Goal: Task Accomplishment & Management: Complete application form

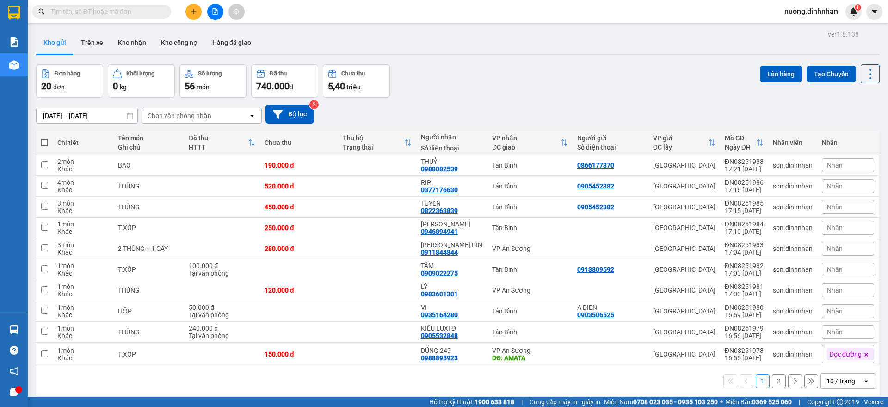
click at [97, 11] on input "text" at bounding box center [105, 11] width 109 height 10
click at [91, 14] on input "text" at bounding box center [105, 11] width 109 height 10
type input "121"
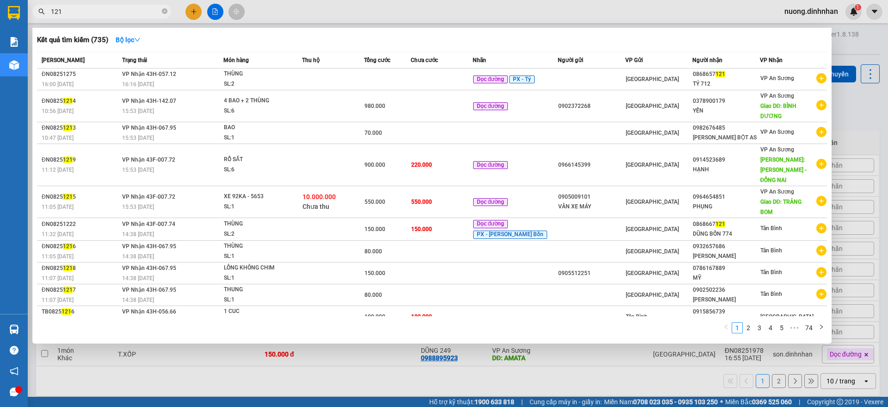
click at [162, 7] on span at bounding box center [165, 11] width 6 height 9
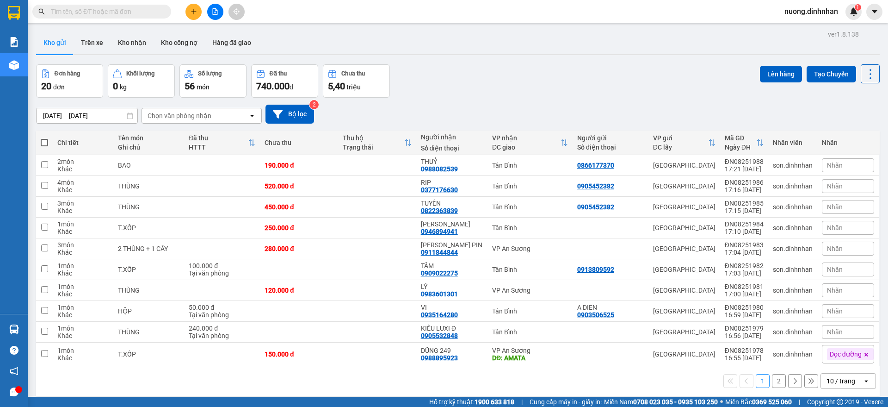
click at [99, 12] on input "text" at bounding box center [105, 11] width 109 height 10
type input "d"
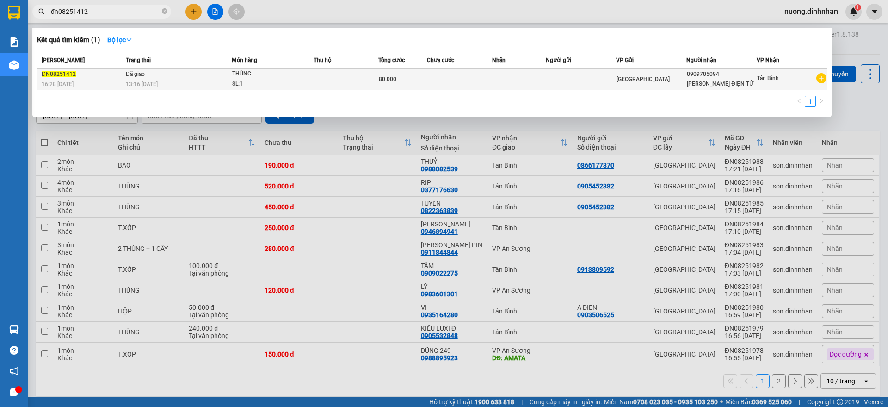
type input "đn08251412"
click at [323, 74] on td at bounding box center [346, 79] width 65 height 22
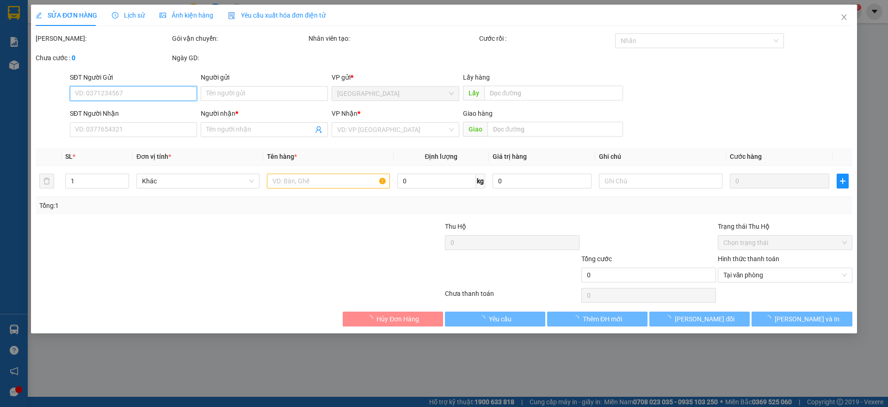
type input "0909705094"
type input "[PERSON_NAME] ĐIỆN TỬ"
type input "80.000"
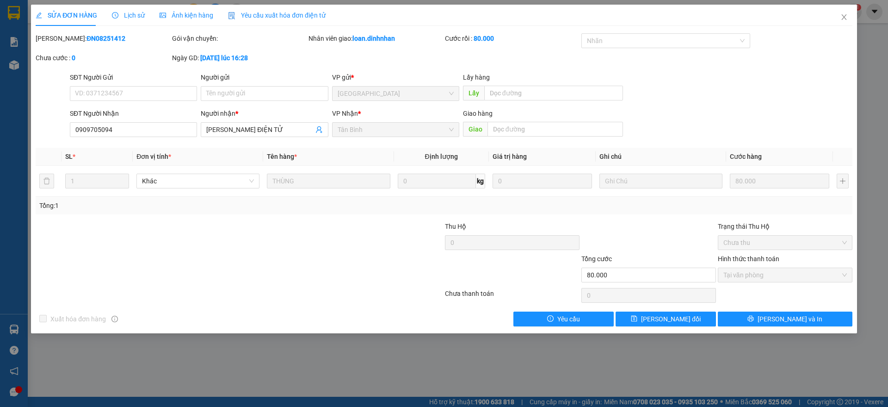
click at [134, 12] on span "Lịch sử" at bounding box center [128, 15] width 33 height 7
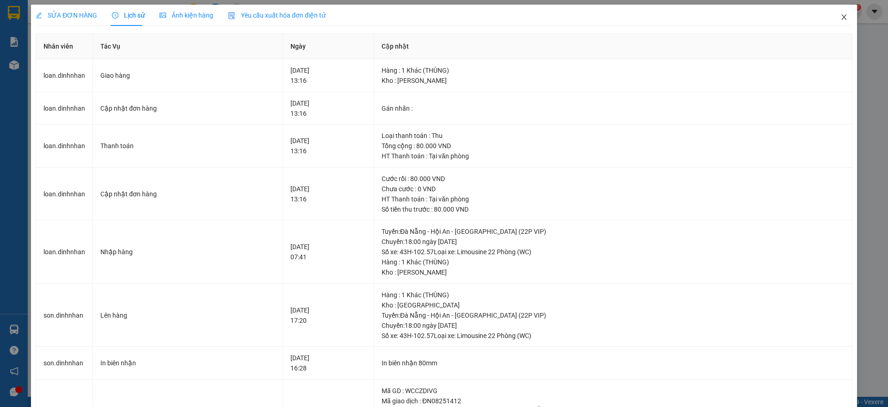
click at [840, 19] on icon "close" at bounding box center [843, 16] width 7 height 7
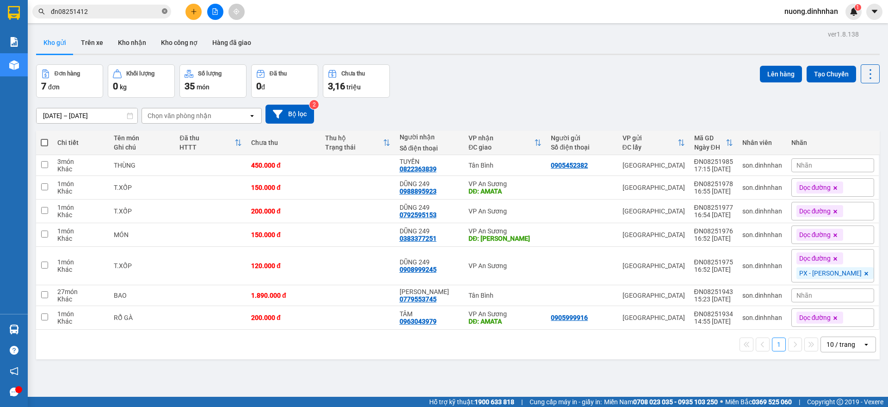
click at [166, 12] on icon "close-circle" at bounding box center [165, 11] width 6 height 6
click at [118, 12] on input "text" at bounding box center [105, 11] width 109 height 10
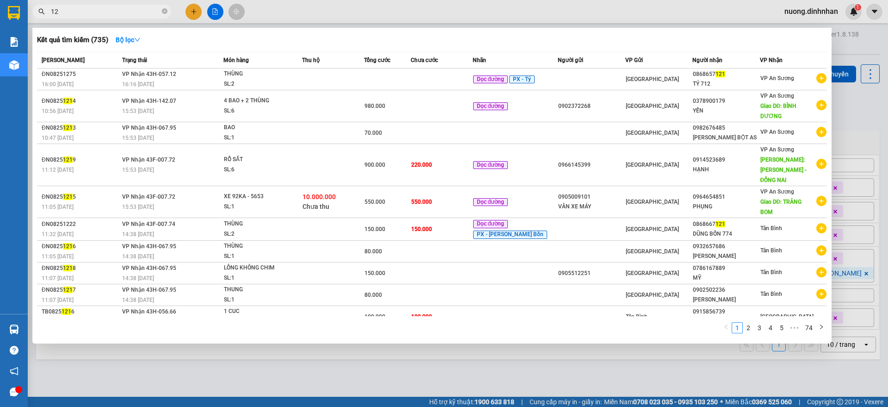
type input "1"
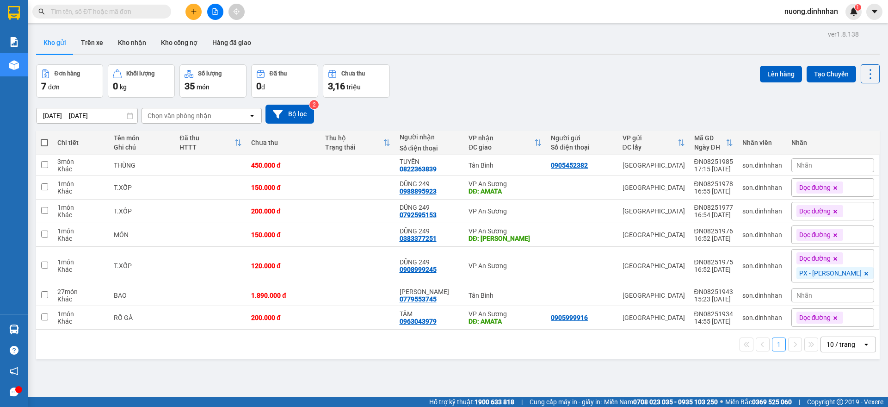
click at [116, 6] on input "text" at bounding box center [105, 11] width 109 height 10
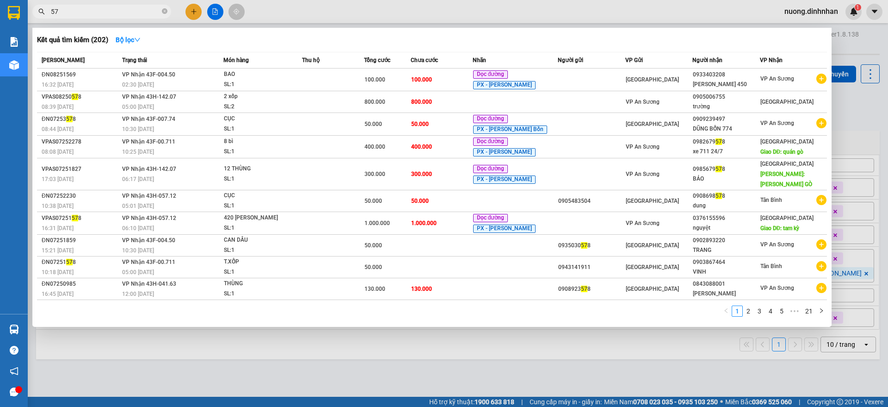
type input "5"
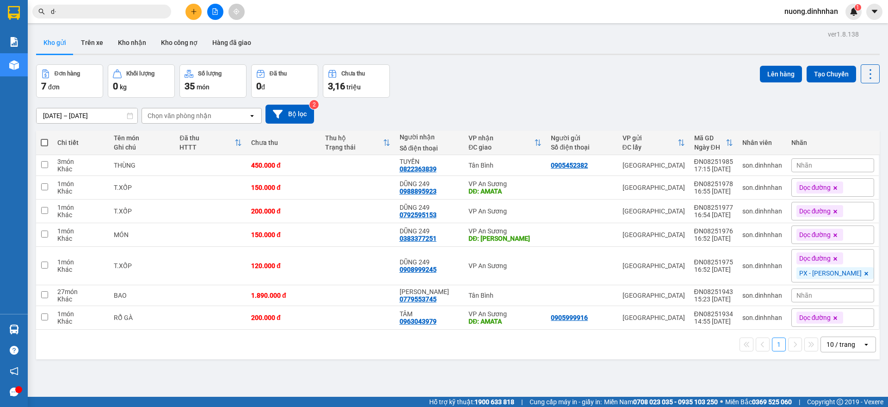
type input "d"
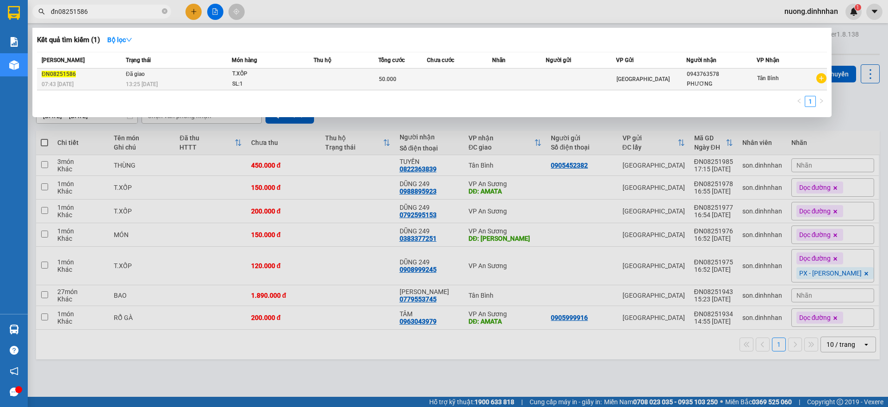
type input "đn08251586"
click at [348, 78] on td at bounding box center [346, 79] width 65 height 22
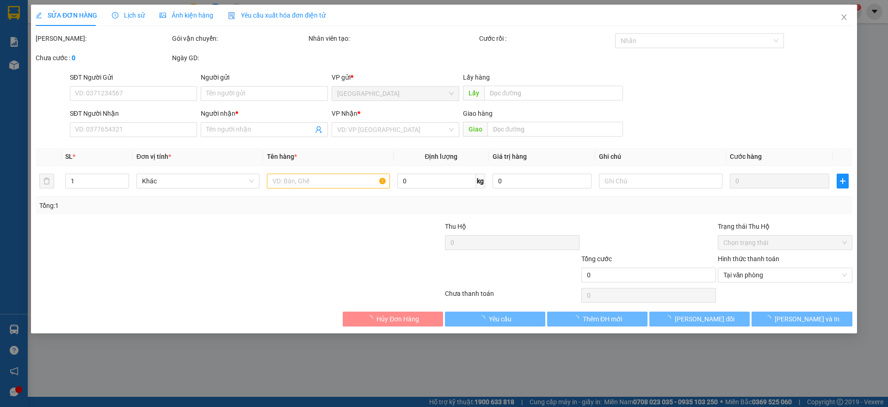
click at [348, 78] on div "VP gửi *" at bounding box center [395, 77] width 127 height 10
type input "0943763578"
type input "PHƯƠNG"
type input "50.000"
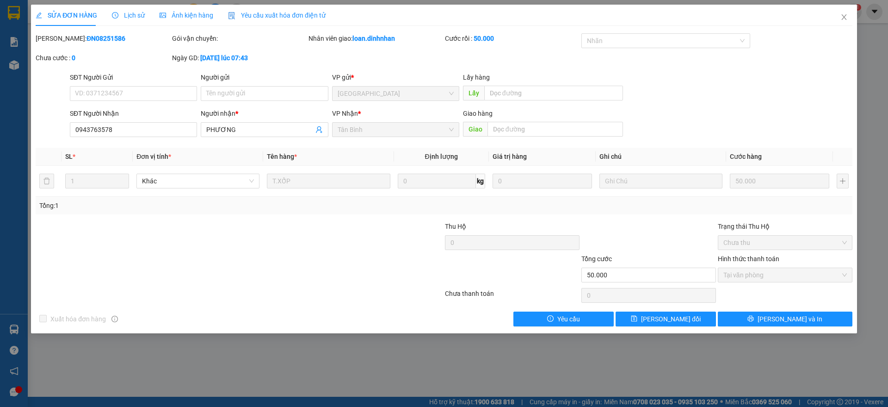
click at [133, 15] on span "Lịch sử" at bounding box center [128, 15] width 33 height 7
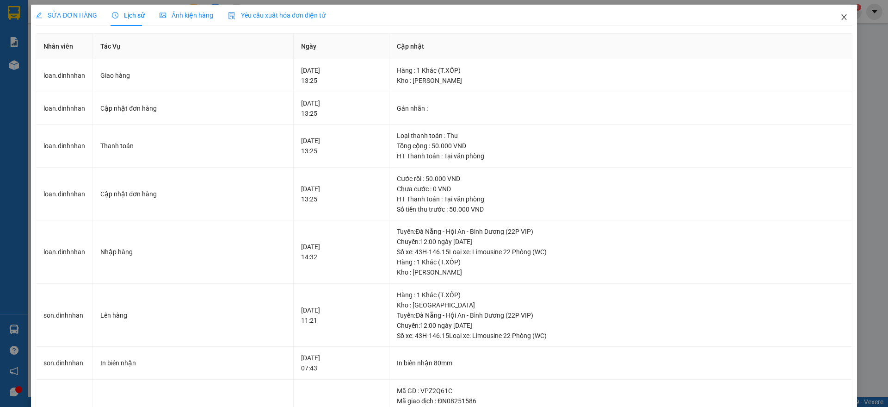
click at [841, 17] on icon "close" at bounding box center [843, 17] width 5 height 6
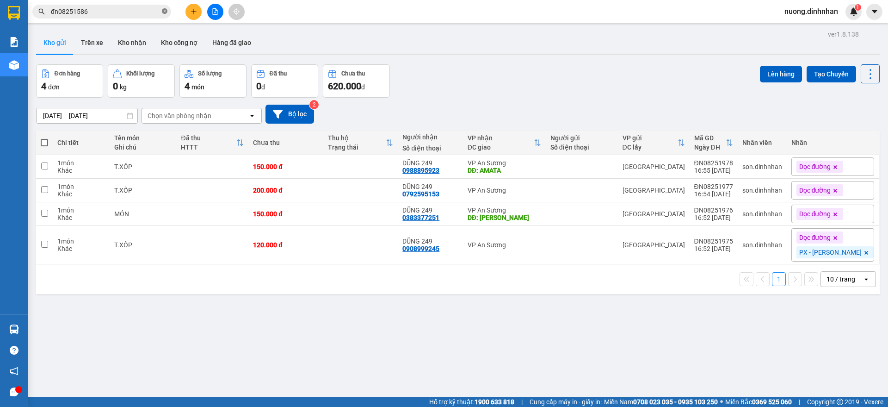
click at [166, 13] on icon "close-circle" at bounding box center [165, 11] width 6 height 6
click at [134, 12] on input "text" at bounding box center [105, 11] width 109 height 10
click at [105, 13] on input "text" at bounding box center [105, 11] width 109 height 10
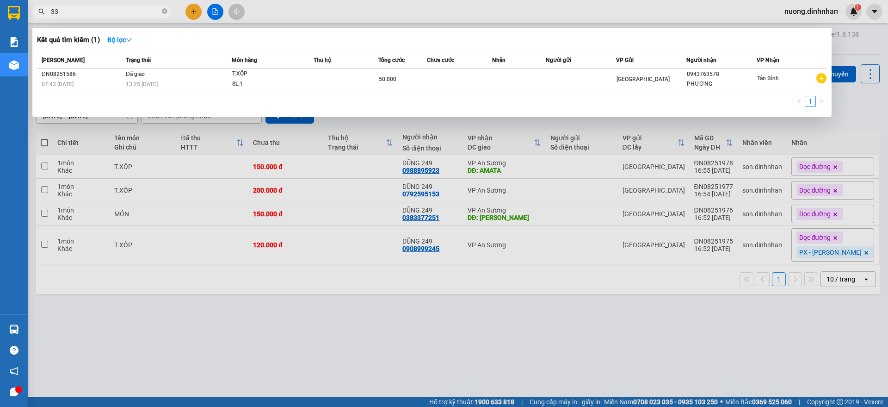
type input "330"
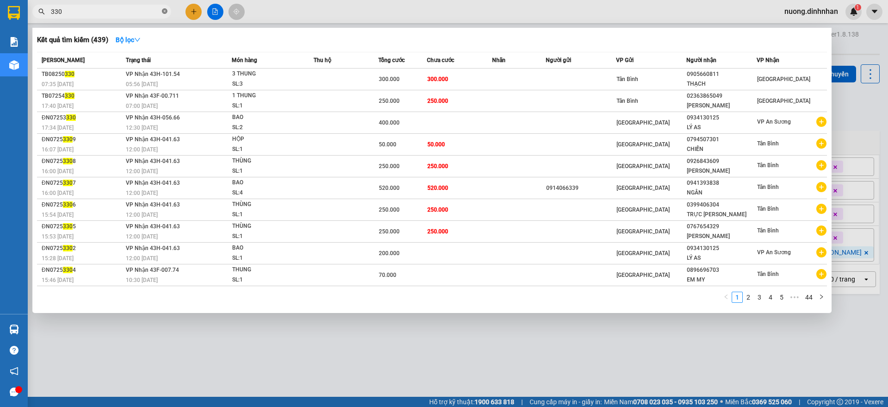
click at [166, 9] on icon "close-circle" at bounding box center [165, 11] width 6 height 6
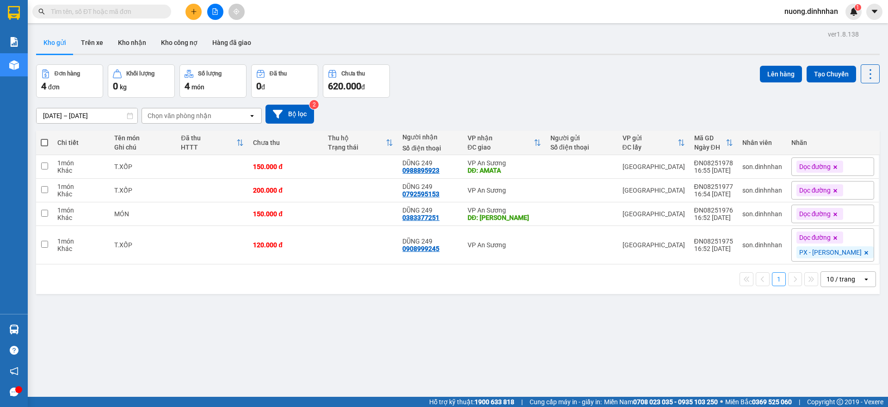
click at [99, 9] on input "text" at bounding box center [105, 11] width 109 height 10
type input "d"
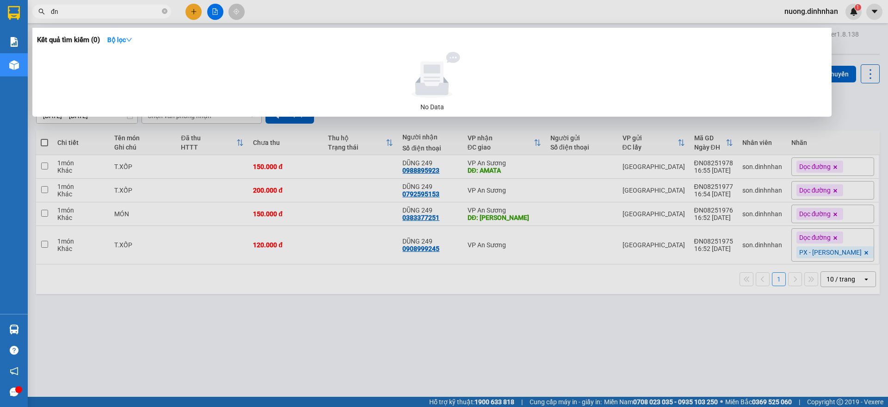
type input "đ"
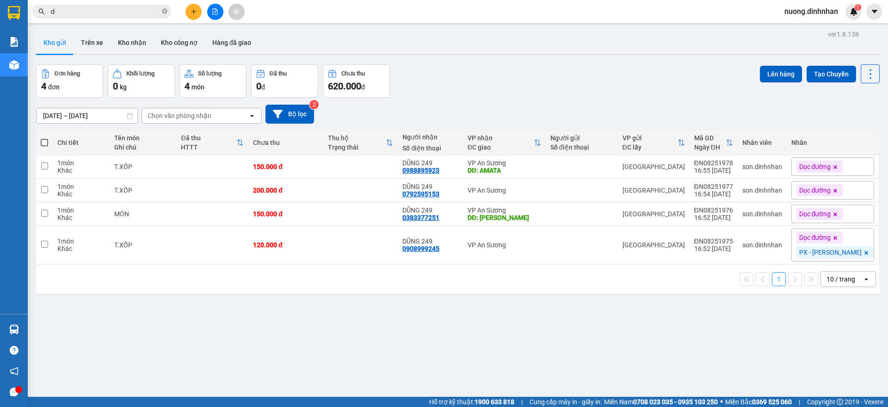
type input "d"
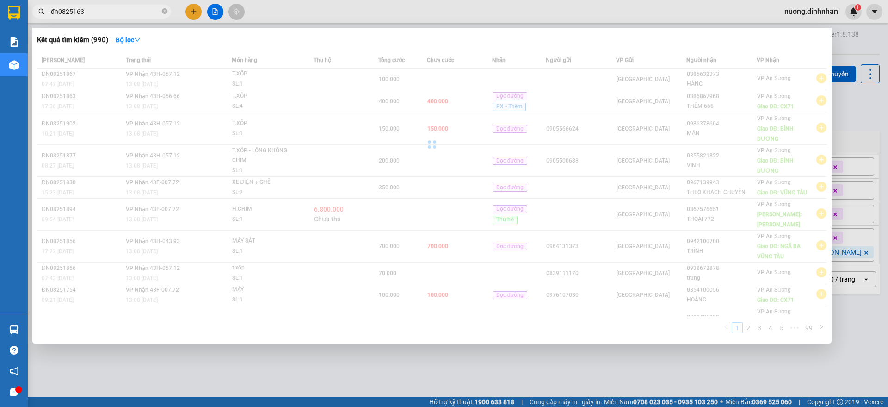
type input "đn08251634"
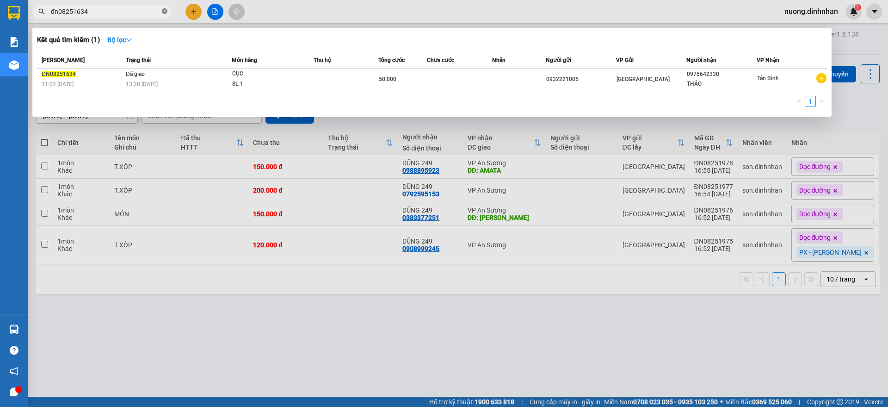
click at [164, 12] on icon "close-circle" at bounding box center [165, 11] width 6 height 6
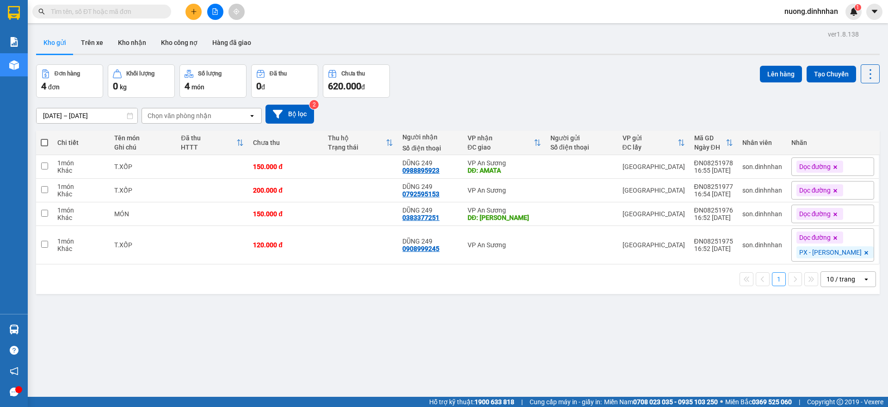
click at [95, 14] on input "text" at bounding box center [105, 11] width 109 height 10
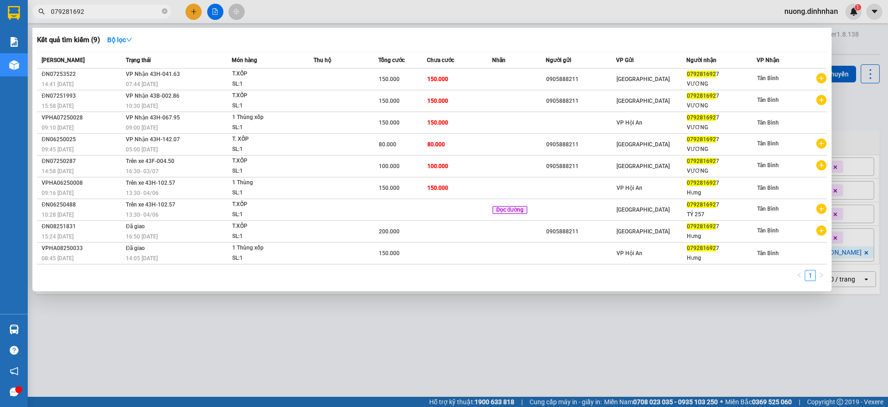
type input "0792816927"
click at [166, 7] on span at bounding box center [165, 11] width 6 height 9
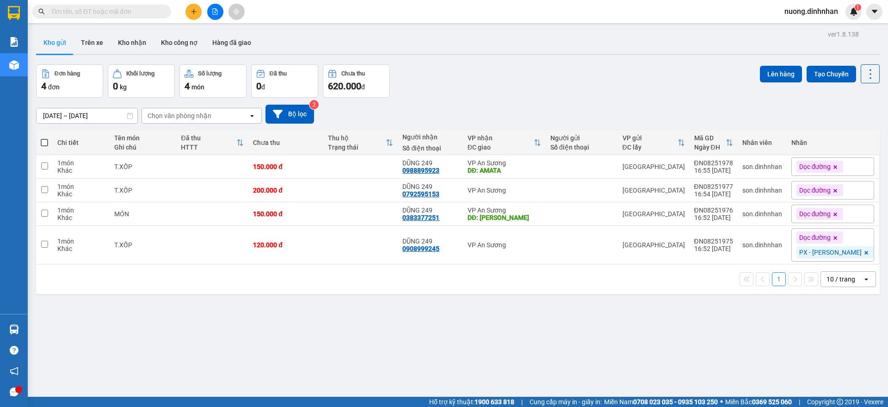
click at [108, 8] on input "text" at bounding box center [105, 11] width 109 height 10
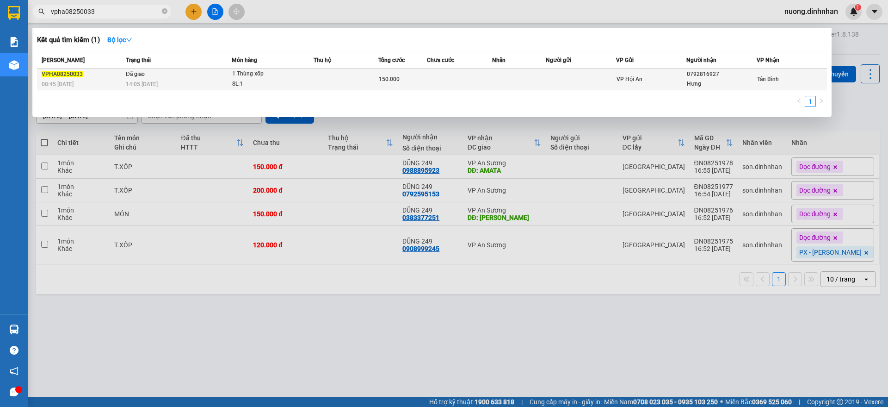
type input "vpha08250033"
click at [387, 82] on span "150.000" at bounding box center [389, 79] width 21 height 6
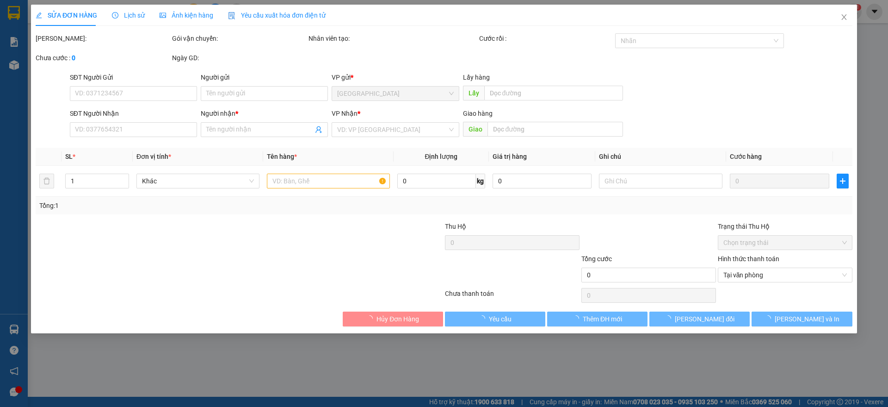
click at [387, 82] on div "VP gửi *" at bounding box center [395, 79] width 127 height 14
type input "0792816927"
type input "Hưng"
type input "150.000"
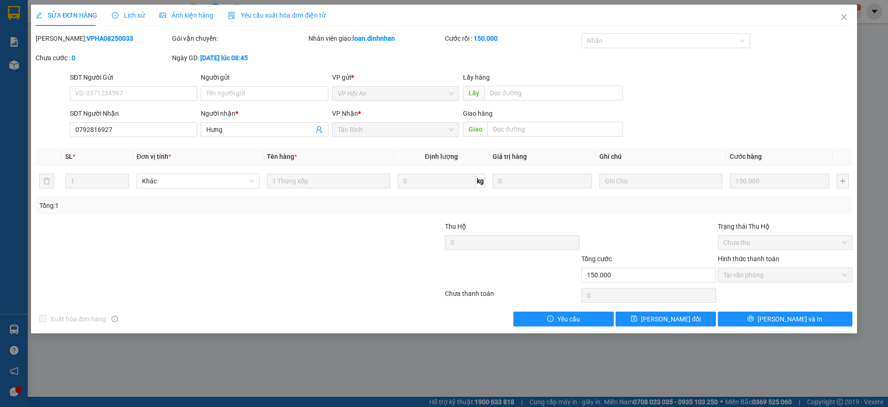
click at [122, 12] on span "Lịch sử" at bounding box center [128, 15] width 33 height 7
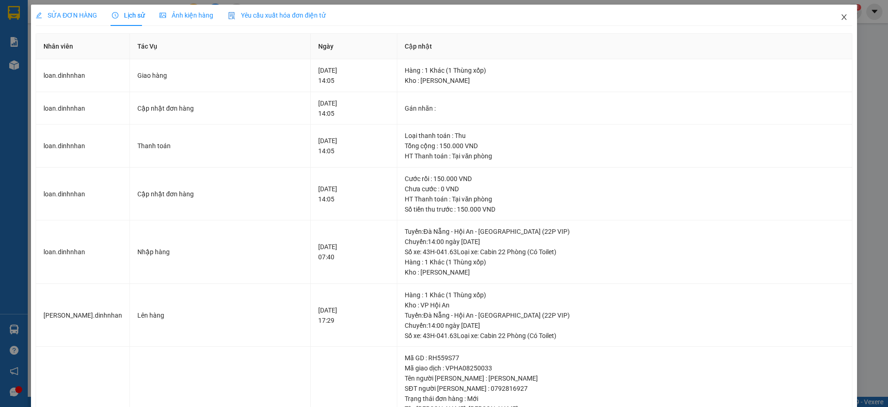
drag, startPoint x: 835, startPoint y: 18, endPoint x: 349, endPoint y: 4, distance: 486.3
click at [840, 18] on icon "close" at bounding box center [843, 16] width 7 height 7
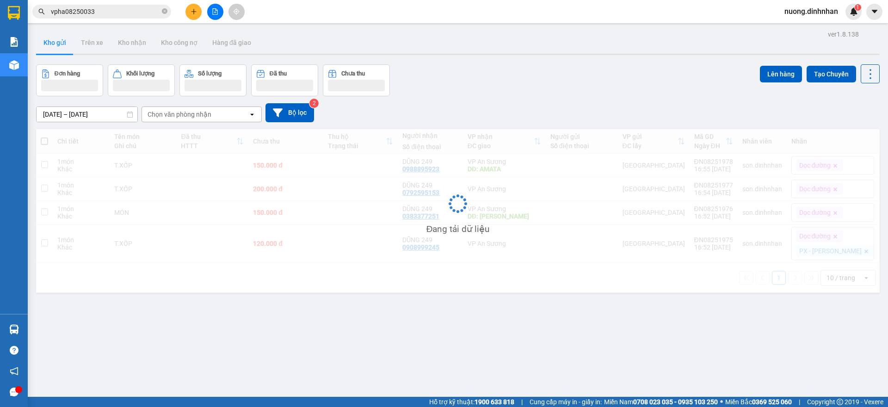
click at [112, 11] on input "vpha08250033" at bounding box center [105, 11] width 109 height 10
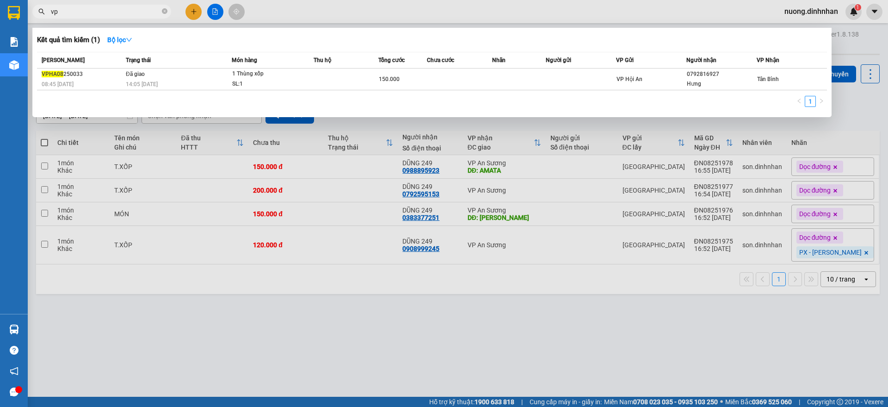
type input "v"
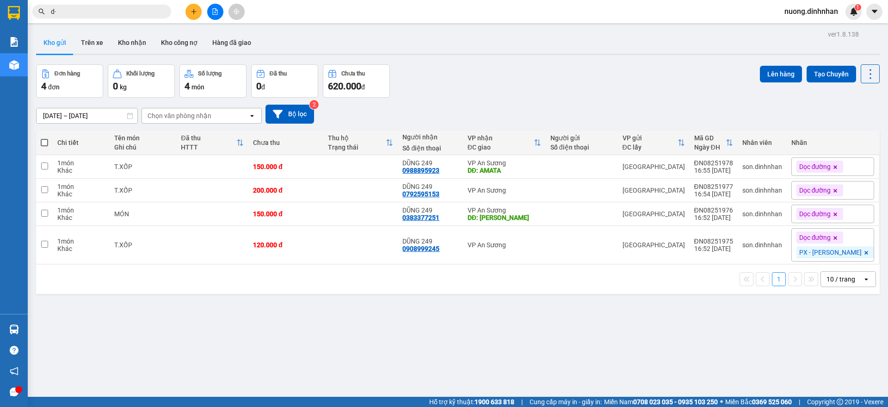
type input "d"
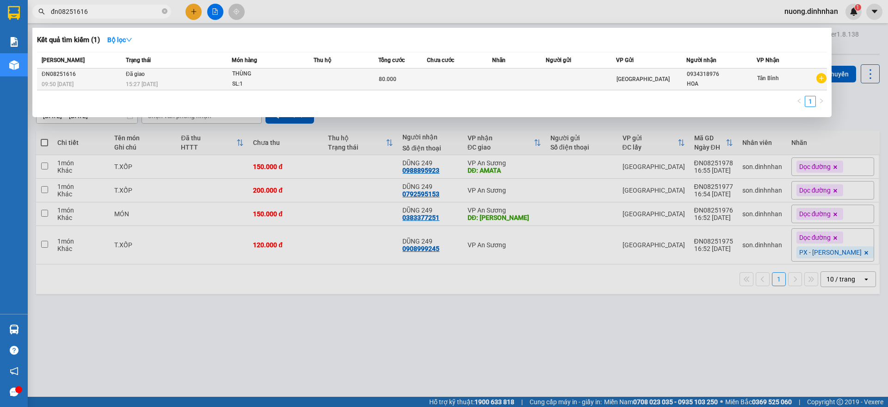
click at [313, 77] on span "[PERSON_NAME]: 1" at bounding box center [272, 79] width 81 height 20
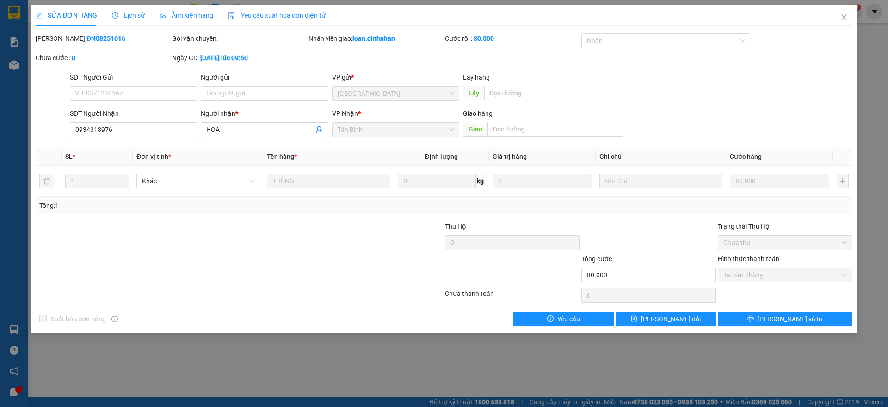
click at [130, 12] on span "Lịch sử" at bounding box center [128, 15] width 33 height 7
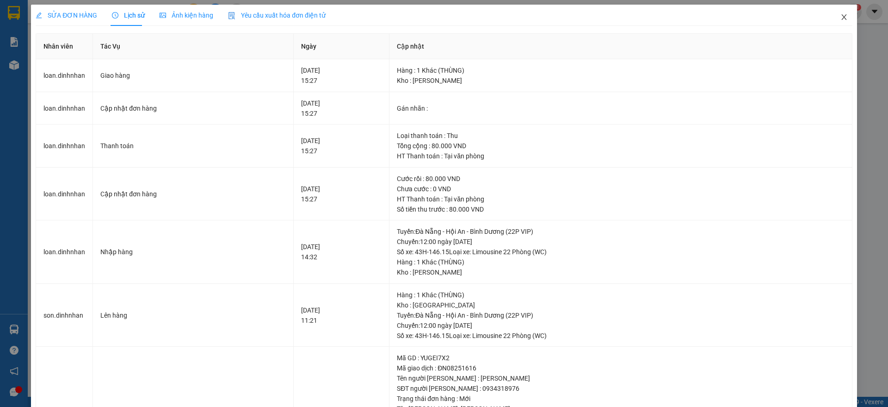
click at [840, 19] on icon "close" at bounding box center [843, 16] width 7 height 7
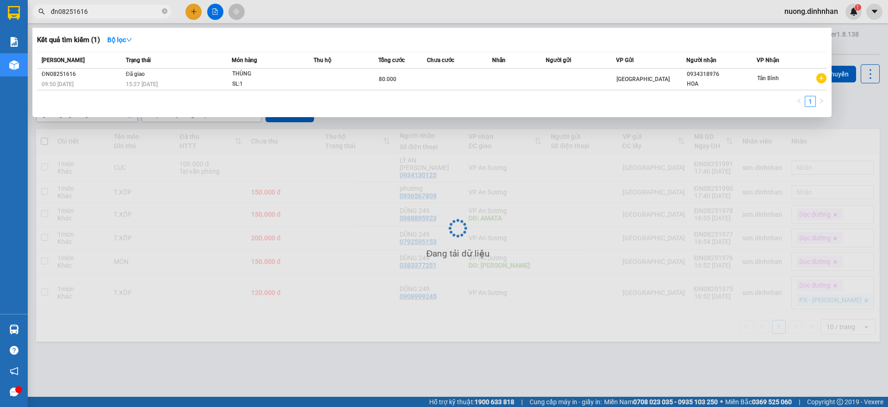
click at [125, 12] on input "đn08251616" at bounding box center [105, 11] width 109 height 10
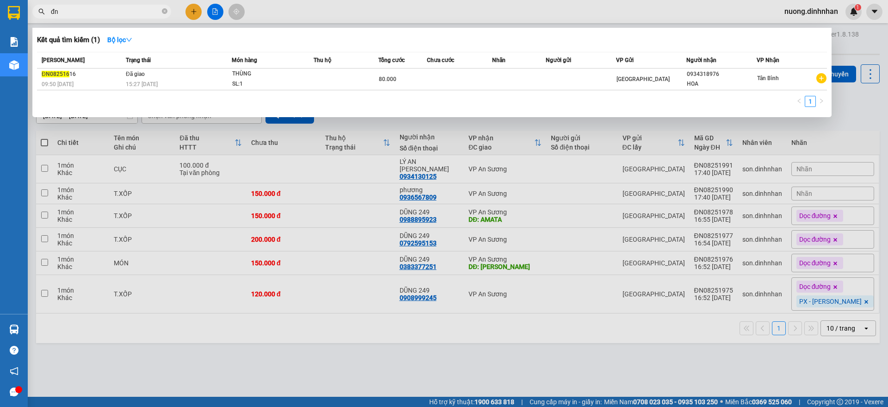
type input "đ"
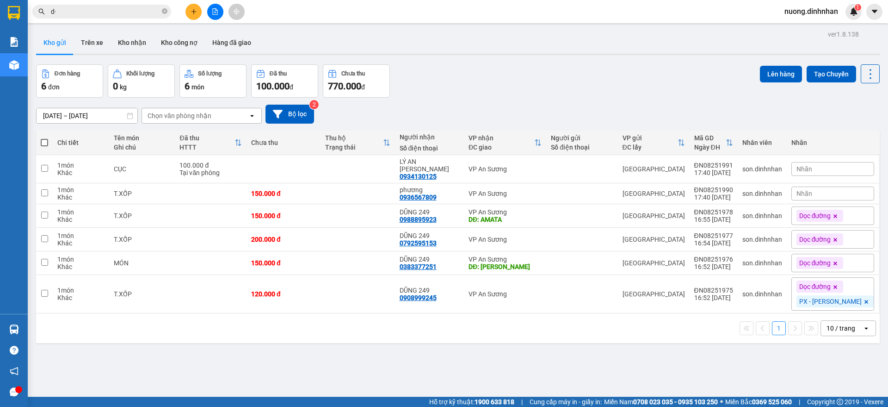
type input "d"
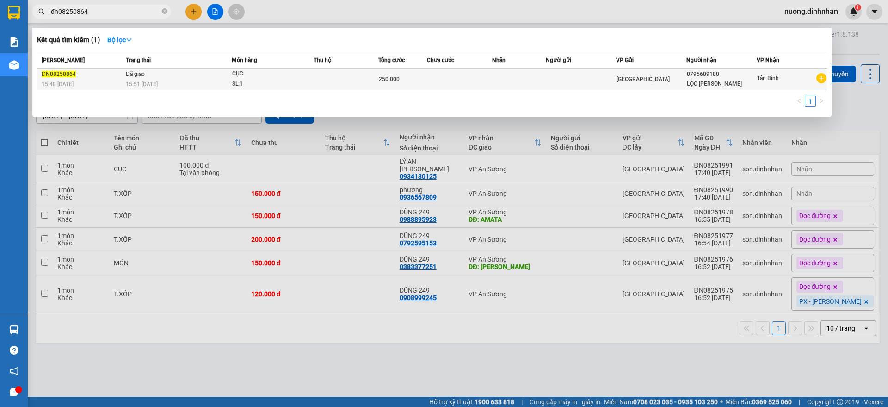
type input "đn08250864"
click at [317, 79] on td at bounding box center [346, 79] width 65 height 22
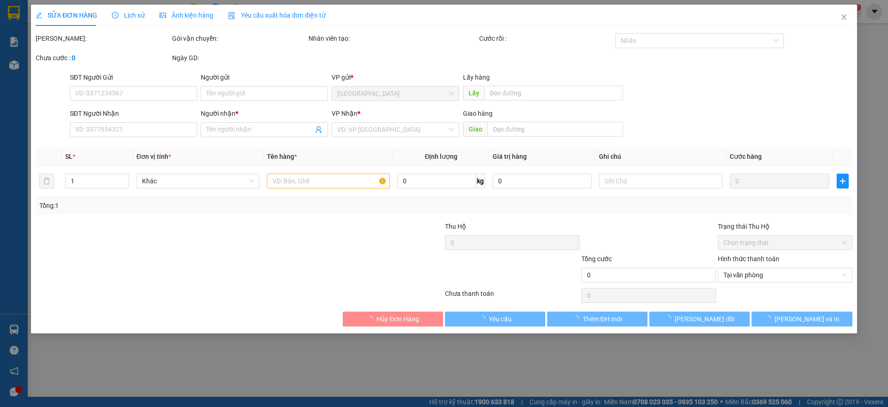
type input "0795609180"
type input "LỘC [PERSON_NAME]"
type input "250.000"
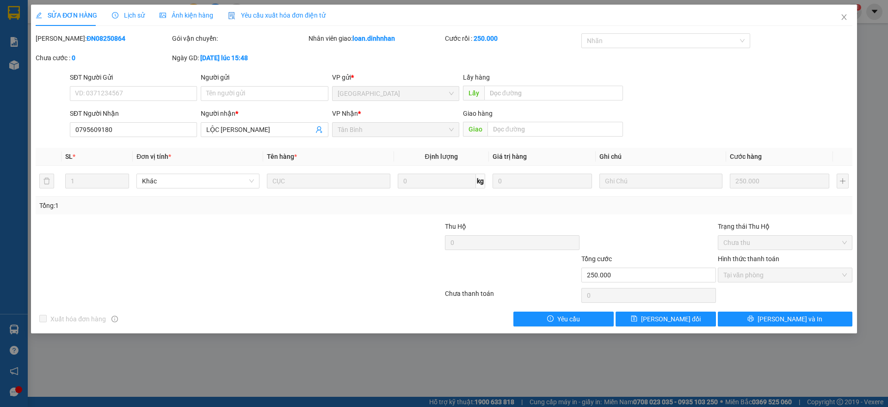
click at [126, 13] on span "Lịch sử" at bounding box center [128, 15] width 33 height 7
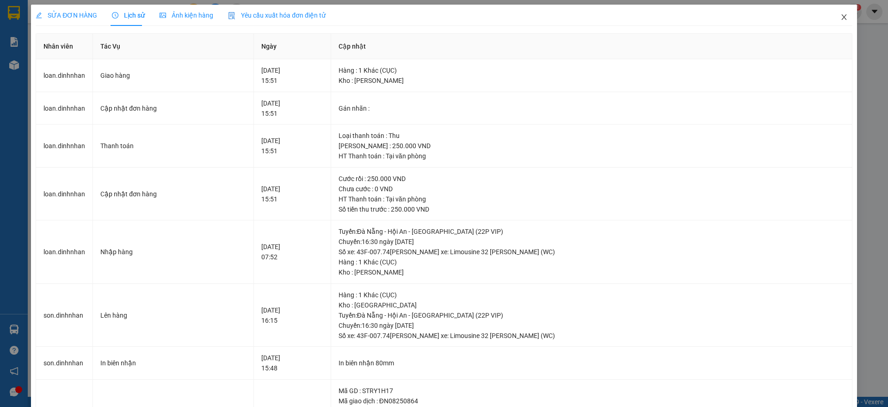
click at [840, 16] on icon "close" at bounding box center [843, 16] width 7 height 7
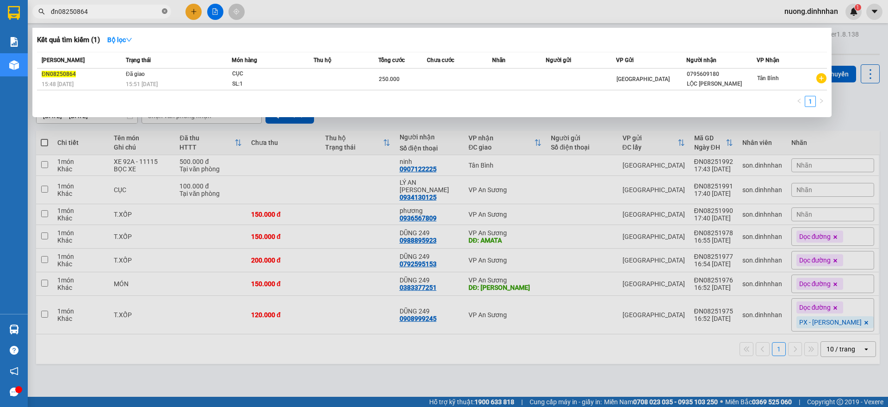
click at [165, 13] on icon "close-circle" at bounding box center [165, 11] width 6 height 6
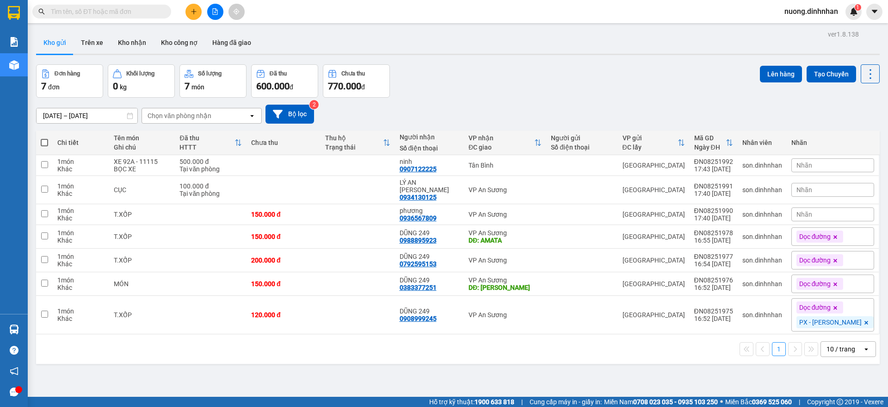
click at [114, 10] on input "text" at bounding box center [105, 11] width 109 height 10
type input "d"
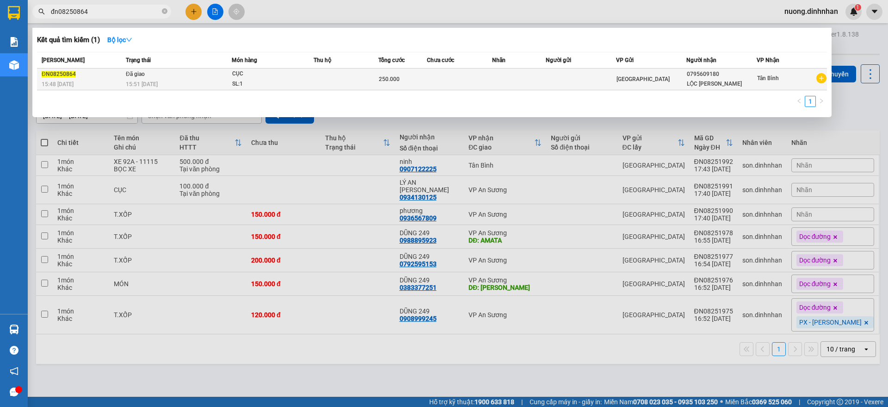
type input "đn08250864"
click at [273, 81] on div "SL: 1" at bounding box center [266, 84] width 69 height 10
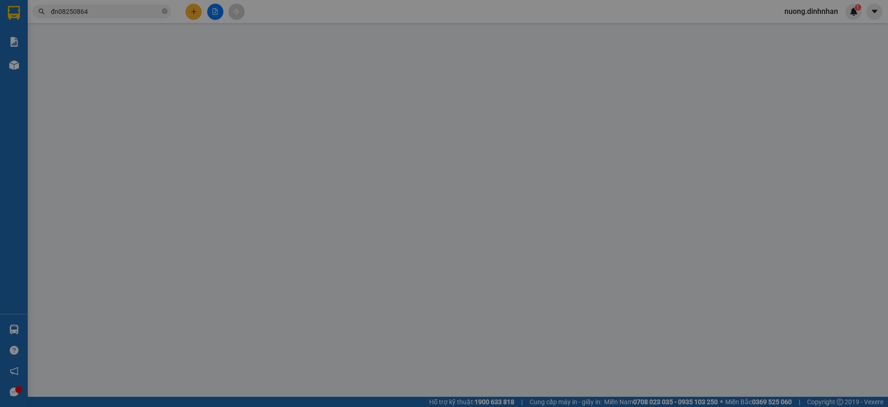
type input "0795609180"
type input "LỘC [PERSON_NAME]"
type input "250.000"
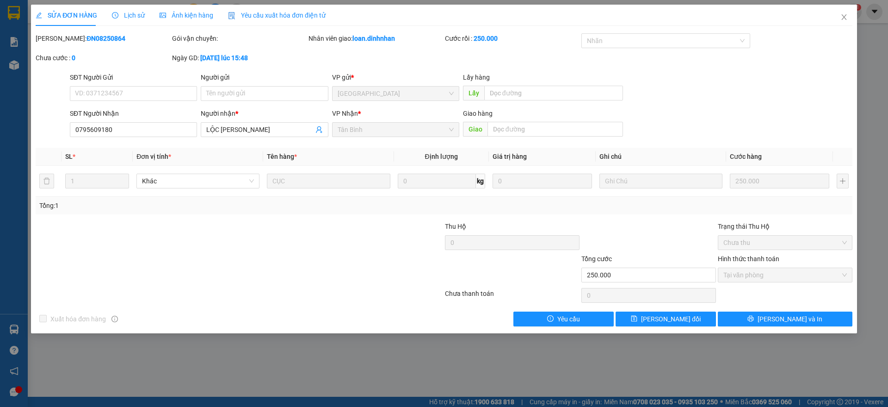
click at [131, 14] on span "Lịch sử" at bounding box center [128, 15] width 33 height 7
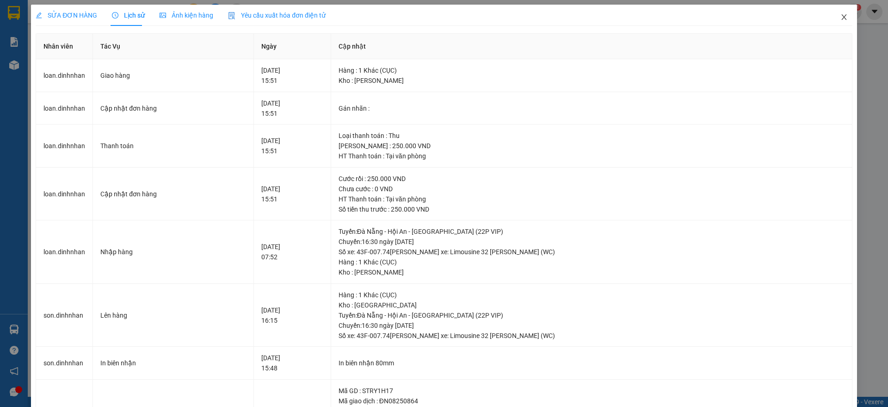
click at [840, 16] on icon "close" at bounding box center [843, 16] width 7 height 7
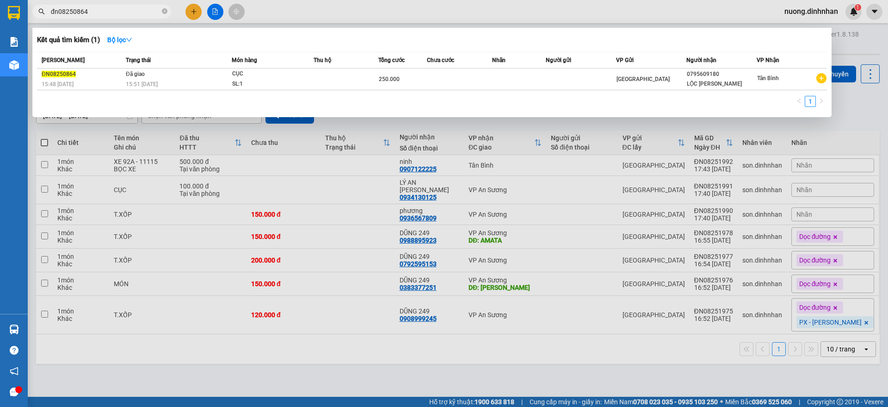
click at [117, 12] on input "đn08250864" at bounding box center [105, 11] width 109 height 10
type input "đ"
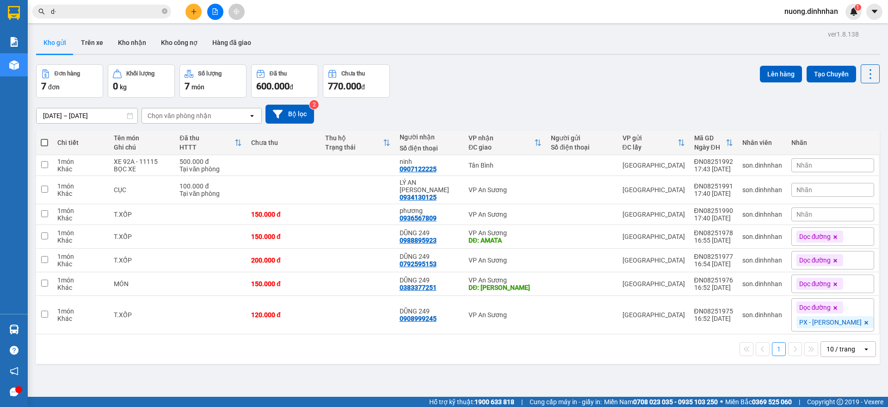
type input "d"
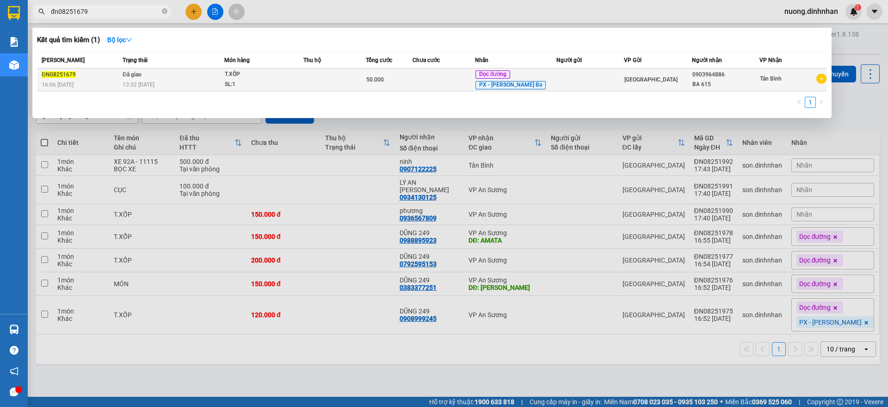
type input "đn08251679"
click at [171, 89] on div "13:32 [DATE]" at bounding box center [173, 85] width 101 height 10
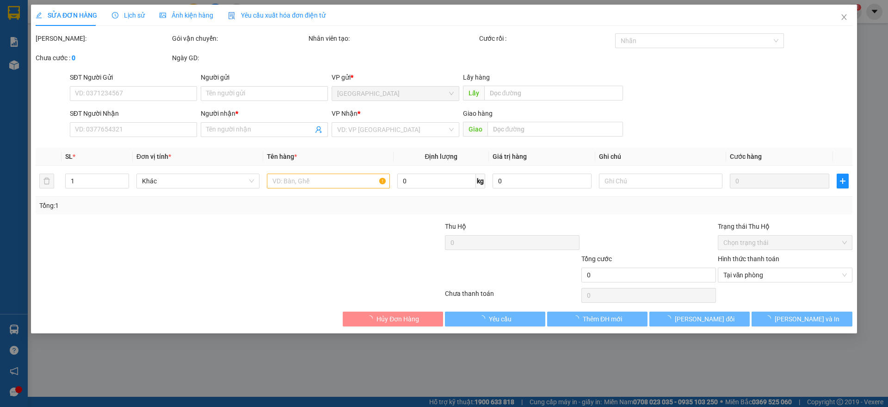
type input "0903964886"
type input "BA 615"
type input "50.000"
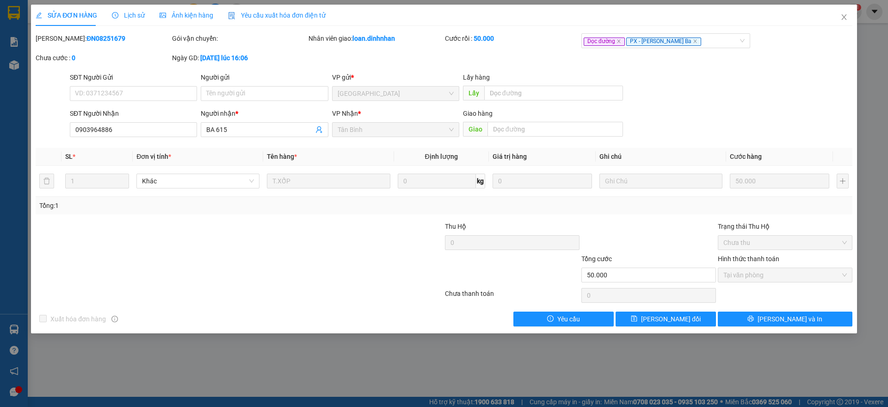
click at [141, 15] on span "Lịch sử" at bounding box center [128, 15] width 33 height 7
